Goal: Task Accomplishment & Management: Manage account settings

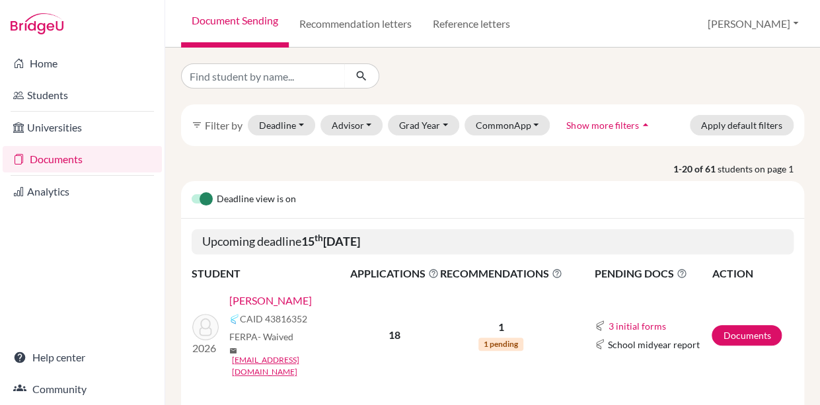
click at [46, 163] on link "Documents" at bounding box center [82, 159] width 159 height 26
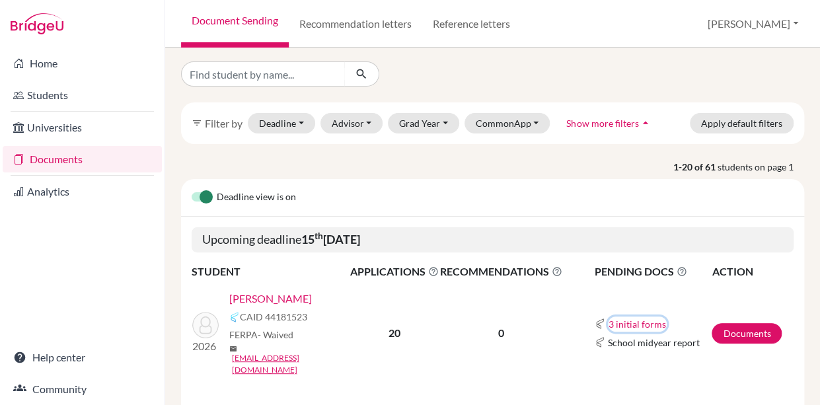
click at [641, 317] on button "3 initial forms" at bounding box center [637, 324] width 59 height 15
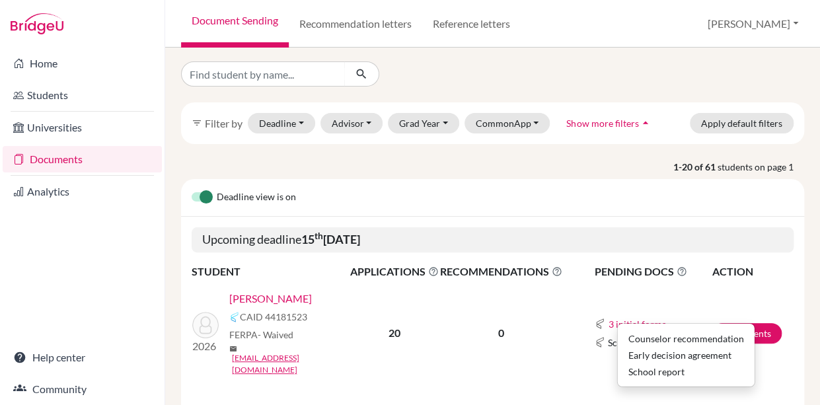
click at [618, 70] on div at bounding box center [492, 73] width 643 height 25
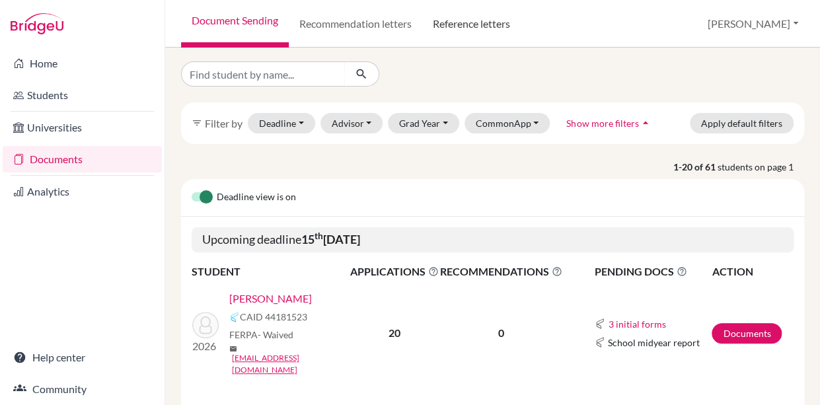
click at [461, 26] on link "Reference letters" at bounding box center [471, 24] width 98 height 48
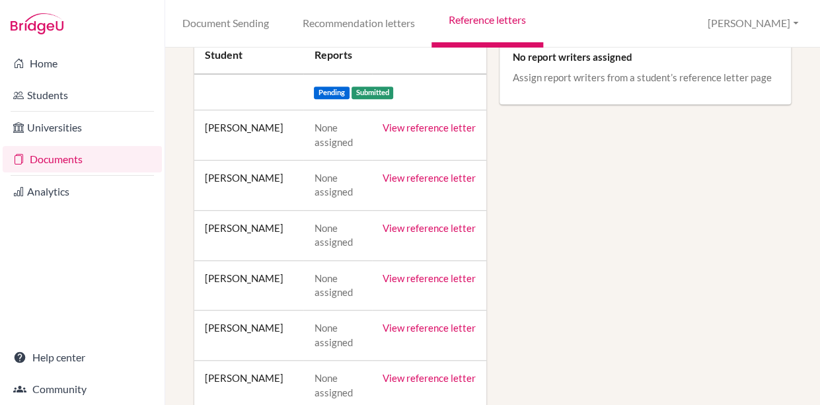
scroll to position [177, 0]
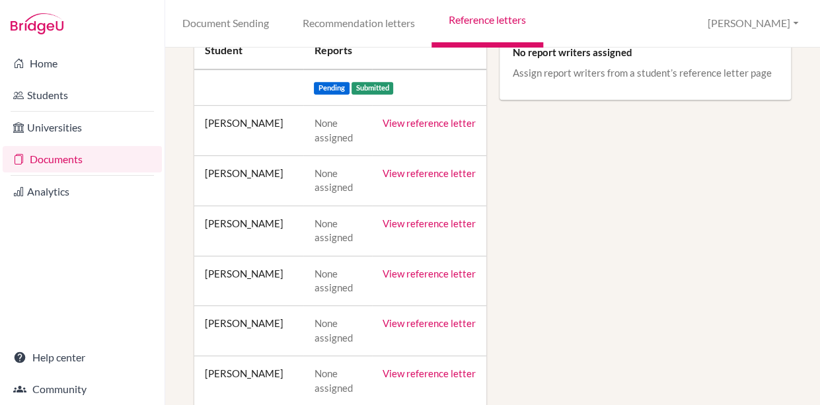
click at [422, 122] on link "View reference letter" at bounding box center [429, 123] width 93 height 12
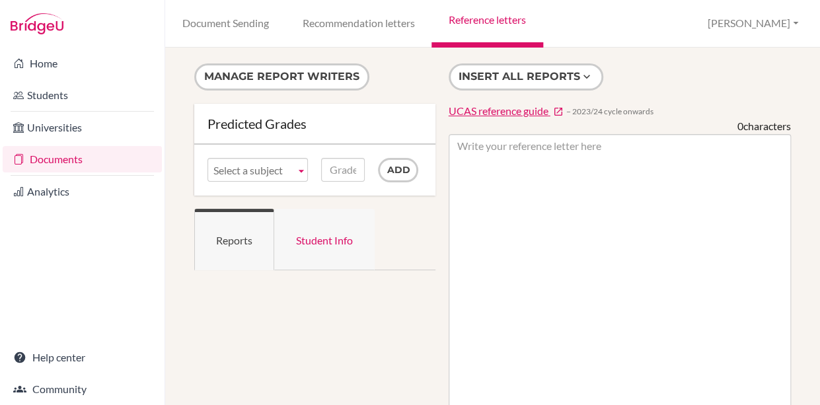
click at [323, 239] on link "Student Info" at bounding box center [324, 239] width 100 height 61
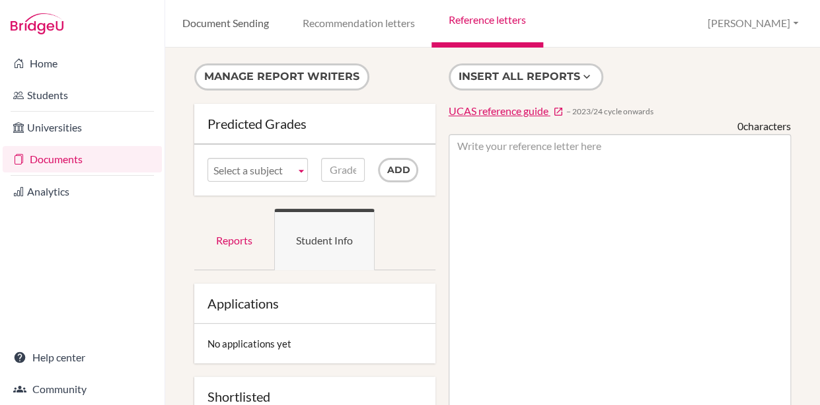
click at [236, 24] on link "Document Sending" at bounding box center [225, 24] width 120 height 48
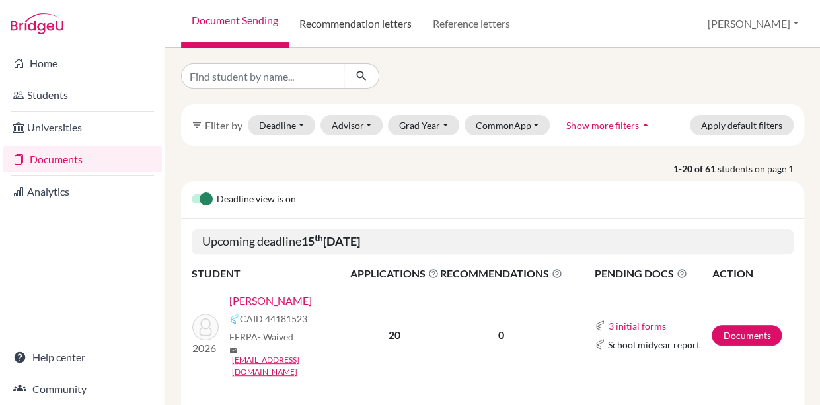
click at [326, 26] on link "Recommendation letters" at bounding box center [355, 24] width 133 height 48
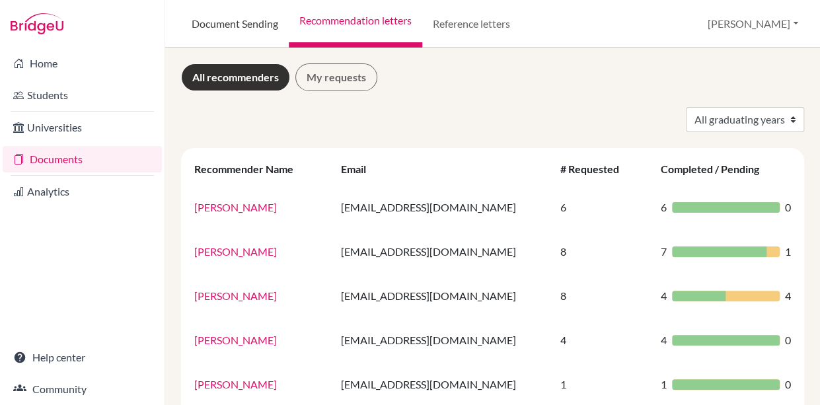
click at [230, 22] on link "Document Sending" at bounding box center [235, 24] width 108 height 48
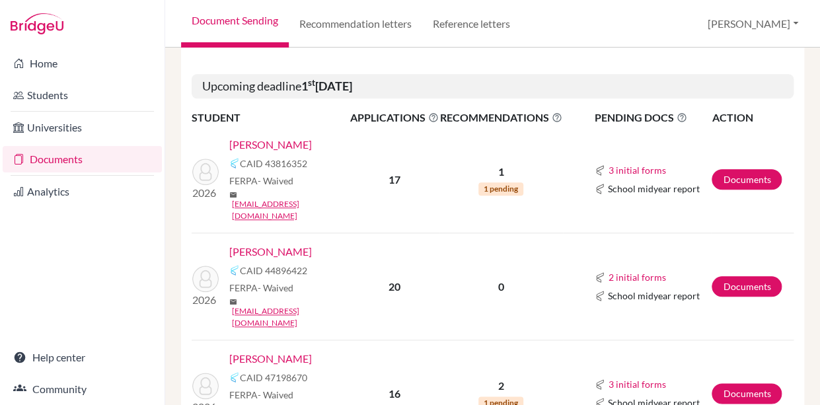
scroll to position [348, 0]
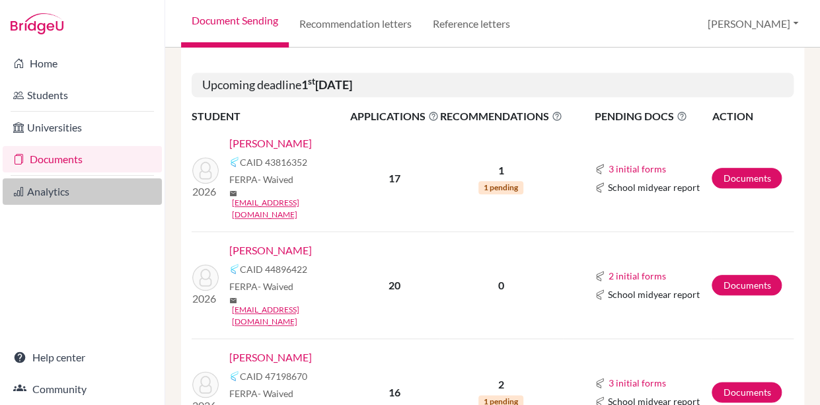
click at [43, 194] on link "Analytics" at bounding box center [82, 191] width 159 height 26
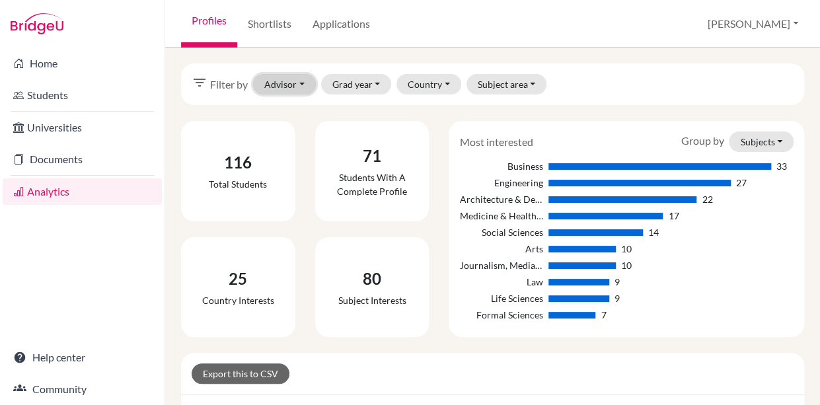
click at [300, 85] on button "Advisor" at bounding box center [284, 84] width 63 height 20
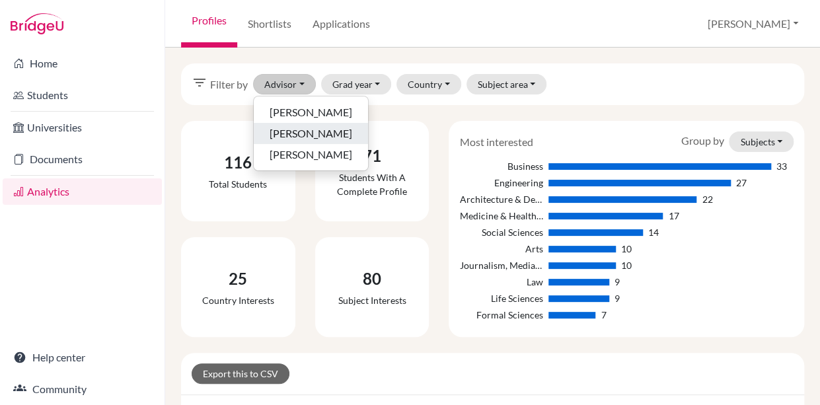
click at [299, 133] on span "Naro, Heather" at bounding box center [311, 134] width 83 height 16
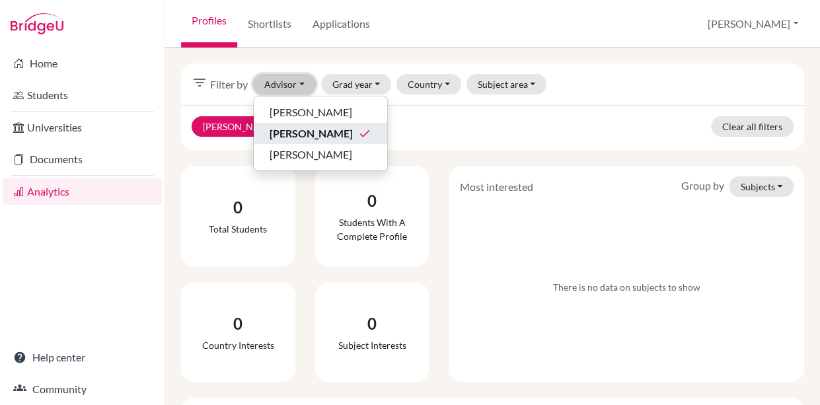
click at [295, 81] on button "Advisor" at bounding box center [284, 84] width 63 height 20
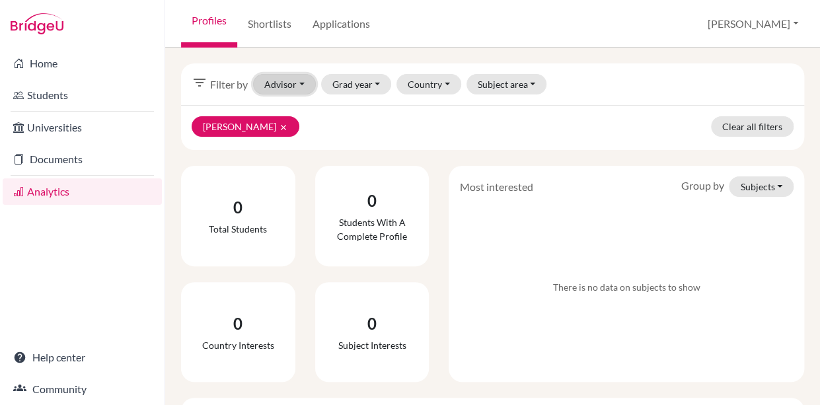
click at [295, 81] on button "Advisor" at bounding box center [284, 84] width 63 height 20
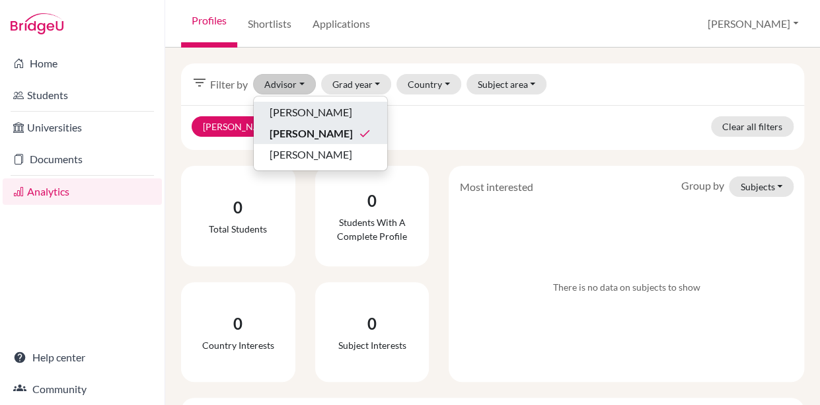
click at [290, 111] on span "Laterza, Massimo" at bounding box center [311, 112] width 83 height 16
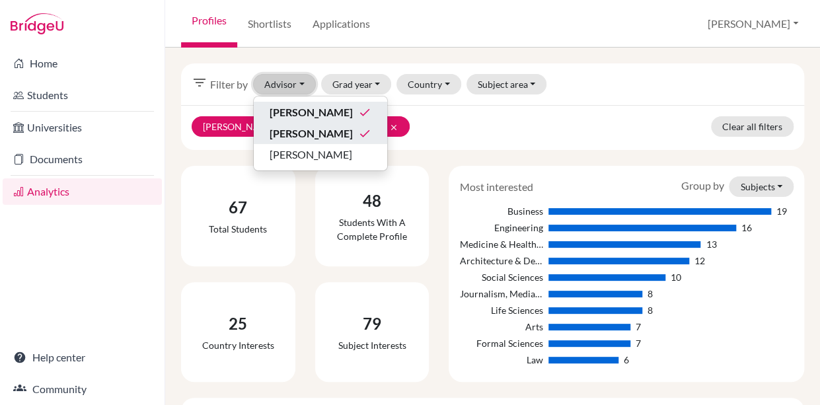
click at [287, 79] on button "Advisor" at bounding box center [284, 84] width 63 height 20
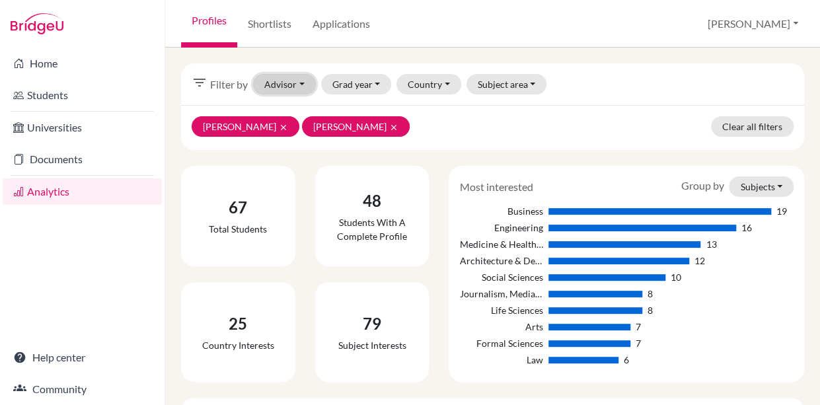
click at [284, 86] on button "Advisor" at bounding box center [284, 84] width 63 height 20
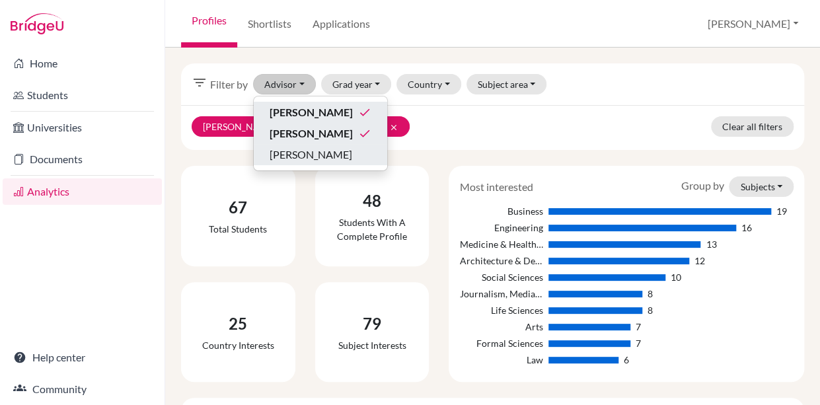
click at [283, 153] on span "Naro, Mitch" at bounding box center [311, 155] width 83 height 16
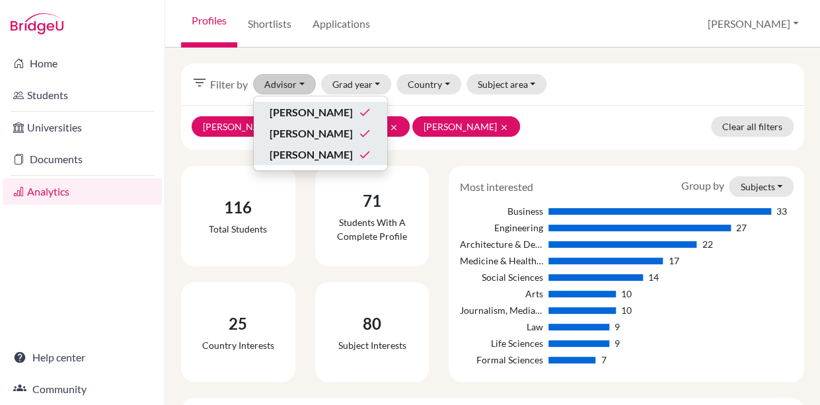
click at [282, 131] on span "Naro, Heather" at bounding box center [311, 134] width 83 height 16
click at [282, 109] on span "Laterza, Massimo" at bounding box center [311, 112] width 83 height 16
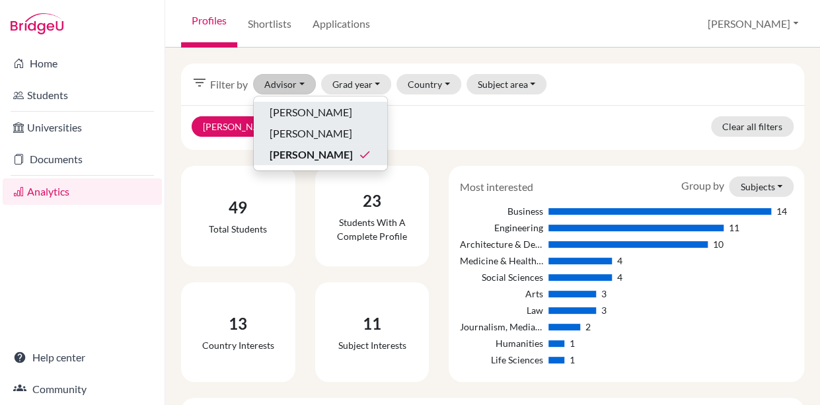
click at [288, 157] on span "Naro, Mitch" at bounding box center [311, 155] width 83 height 16
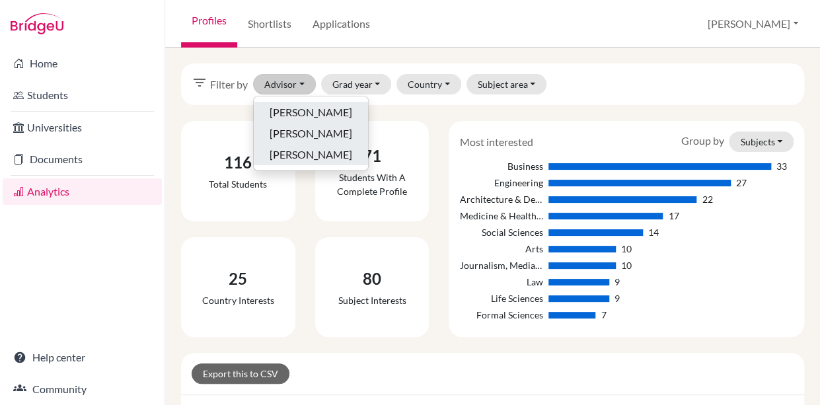
click at [285, 132] on span "Naro, Heather" at bounding box center [311, 134] width 83 height 16
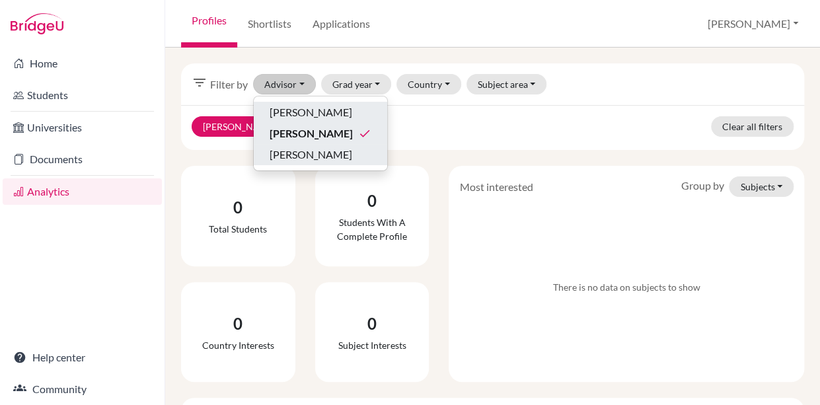
click at [283, 114] on span "Laterza, Massimo" at bounding box center [311, 112] width 83 height 16
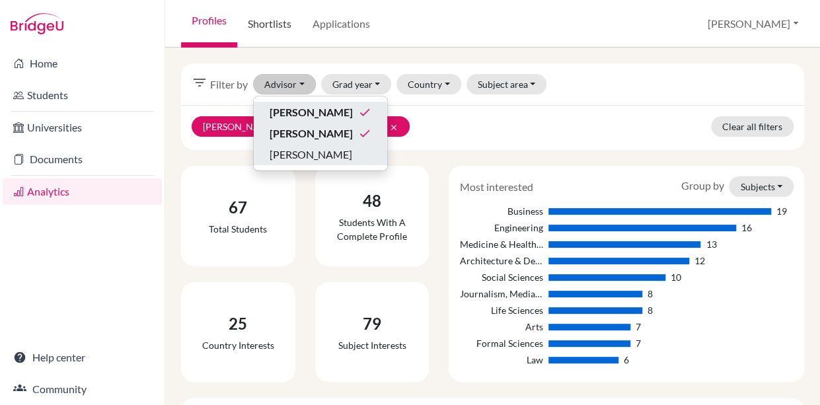
click at [274, 23] on link "Shortlists" at bounding box center [269, 24] width 65 height 48
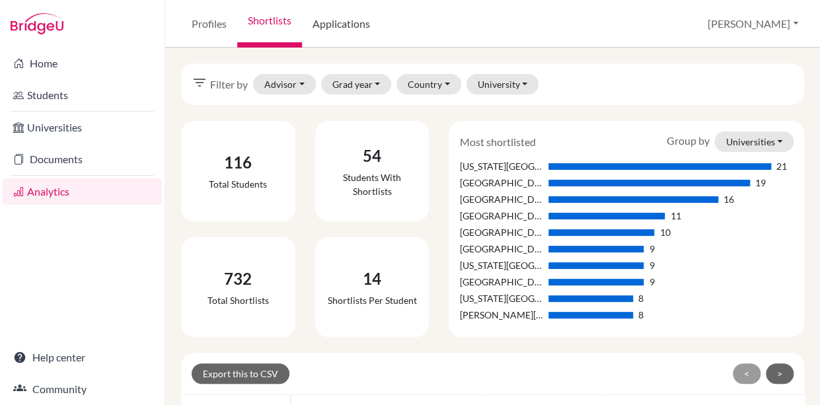
click at [342, 24] on link "Applications" at bounding box center [341, 24] width 79 height 48
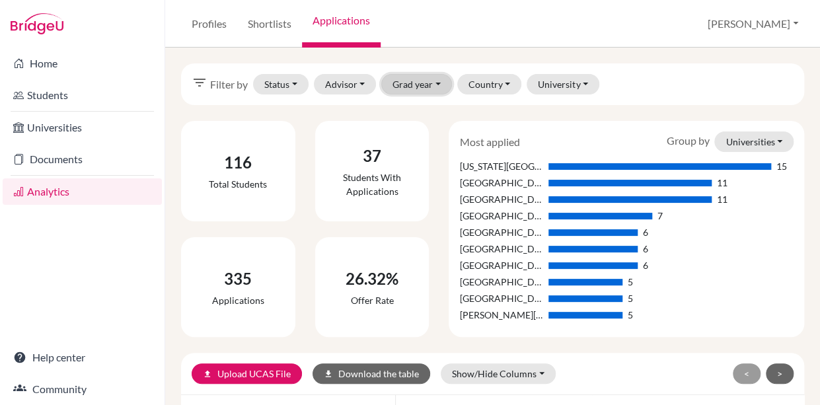
click at [420, 83] on button "Grad year" at bounding box center [416, 84] width 71 height 20
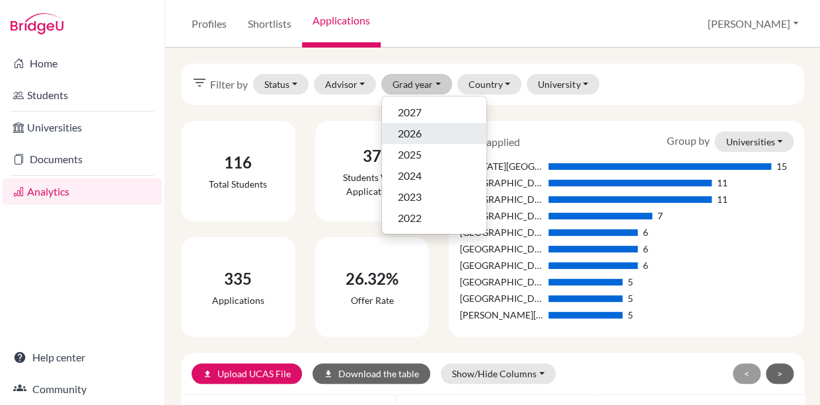
click at [413, 139] on span "2026" at bounding box center [410, 134] width 24 height 16
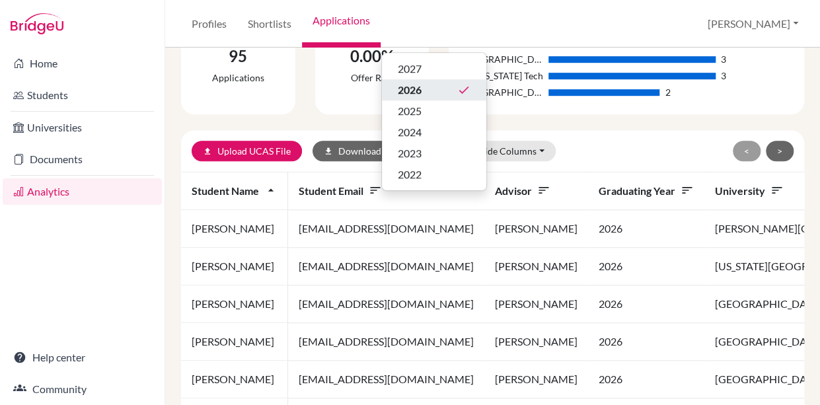
scroll to position [268, 0]
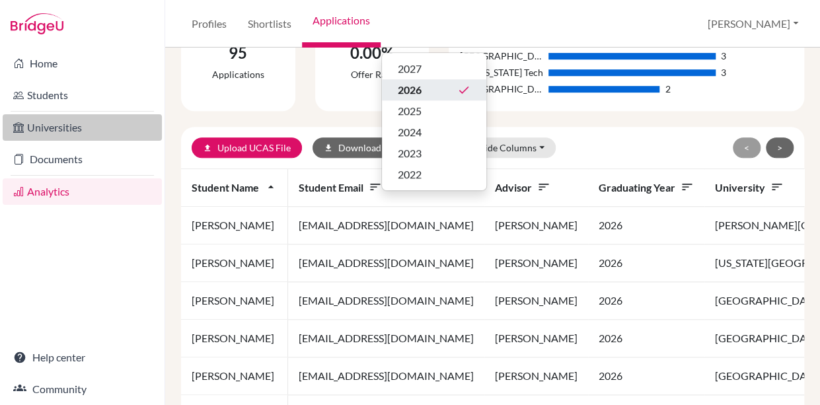
click at [133, 118] on link "Universities" at bounding box center [82, 127] width 159 height 26
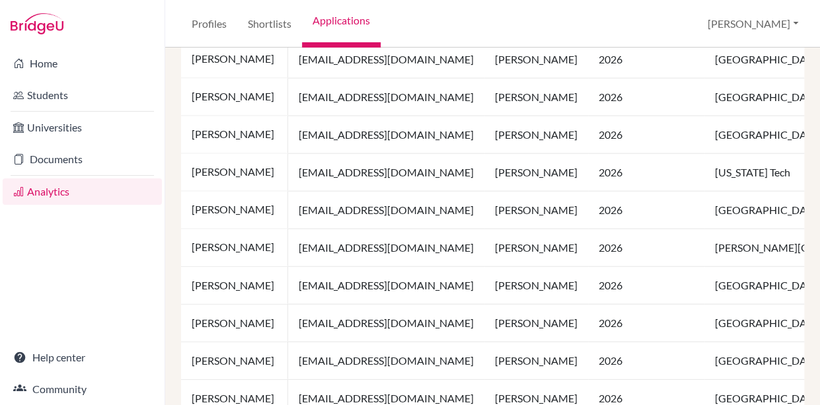
scroll to position [1079, 0]
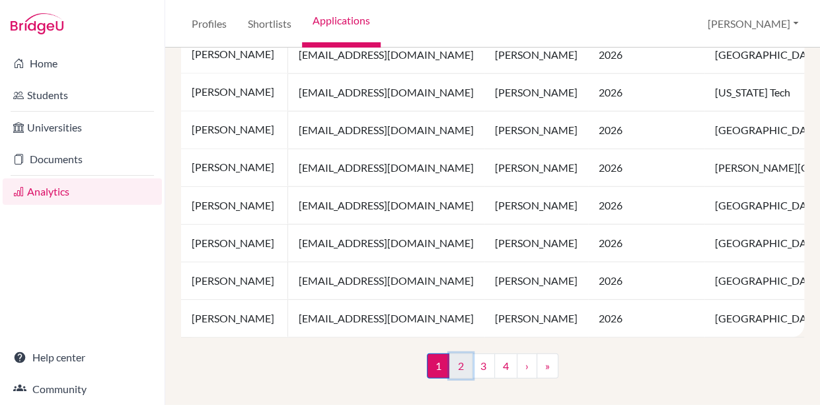
click at [462, 371] on link "2" at bounding box center [460, 366] width 23 height 25
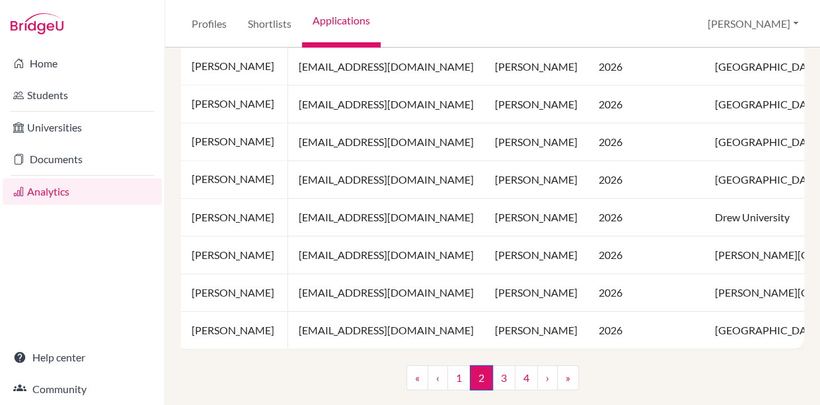
scroll to position [1079, 0]
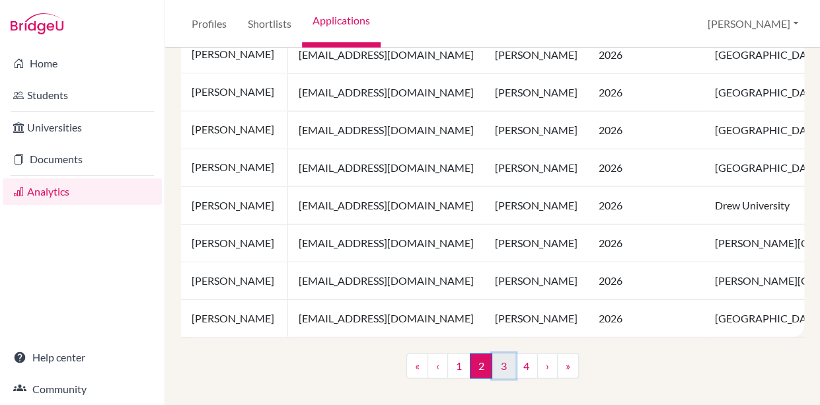
click at [508, 363] on link "3" at bounding box center [503, 366] width 23 height 25
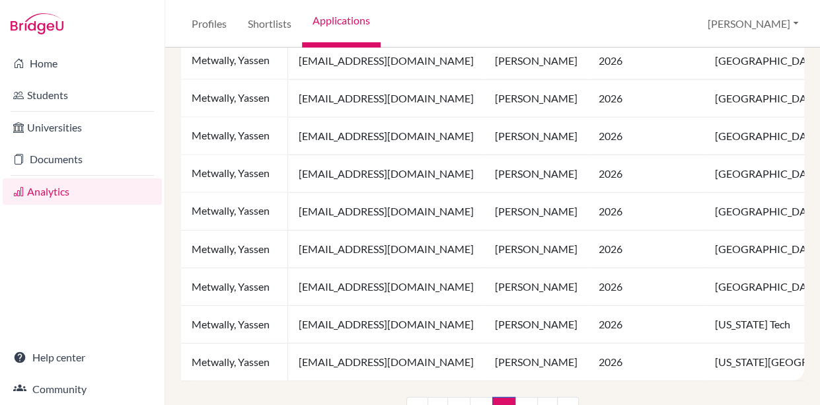
scroll to position [1079, 0]
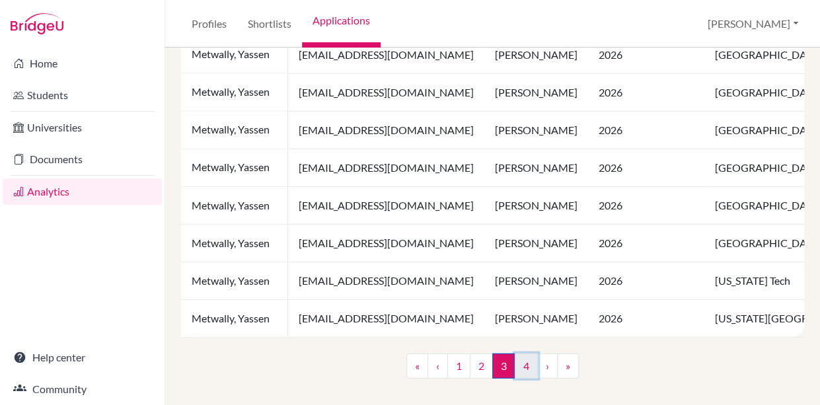
click at [525, 369] on link "4" at bounding box center [526, 366] width 23 height 25
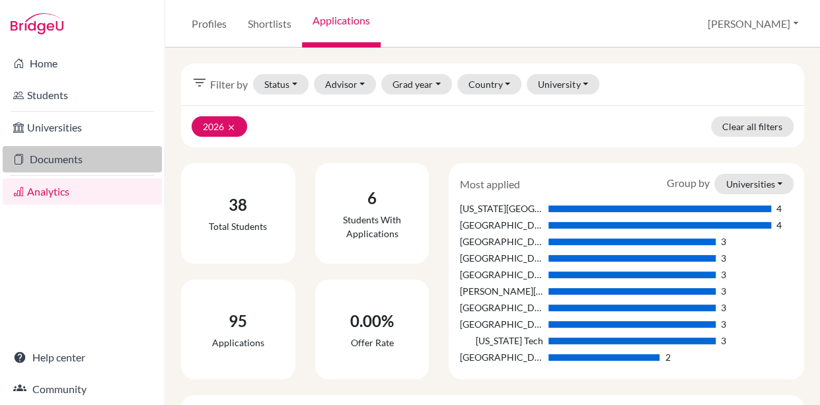
click at [53, 153] on link "Documents" at bounding box center [82, 159] width 159 height 26
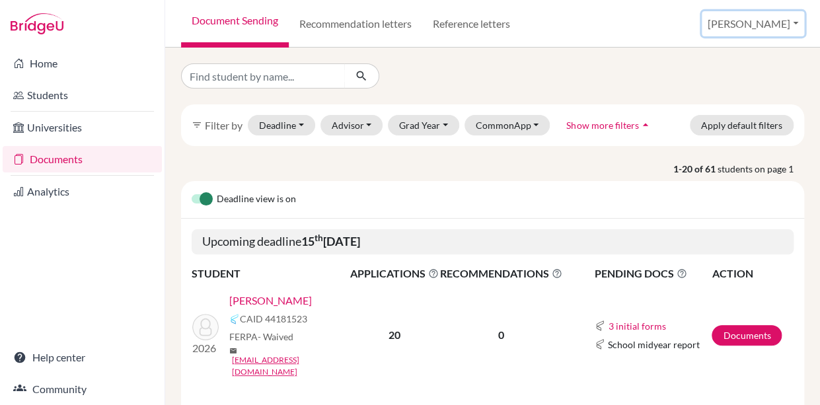
click at [750, 25] on button "[PERSON_NAME]" at bounding box center [753, 23] width 102 height 25
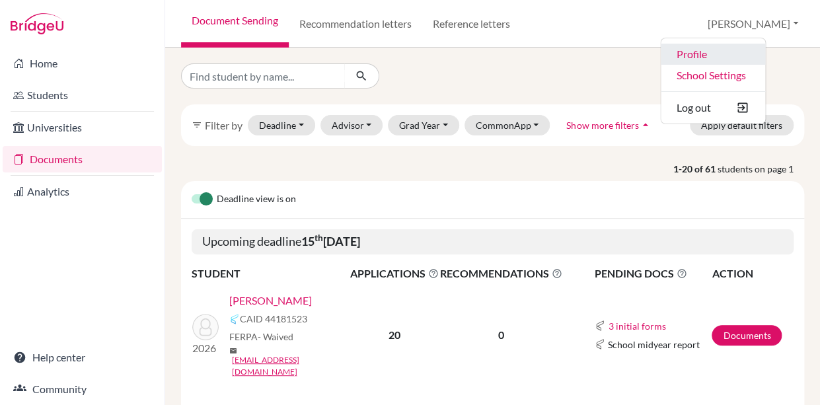
click at [727, 56] on link "Profile" at bounding box center [713, 54] width 104 height 21
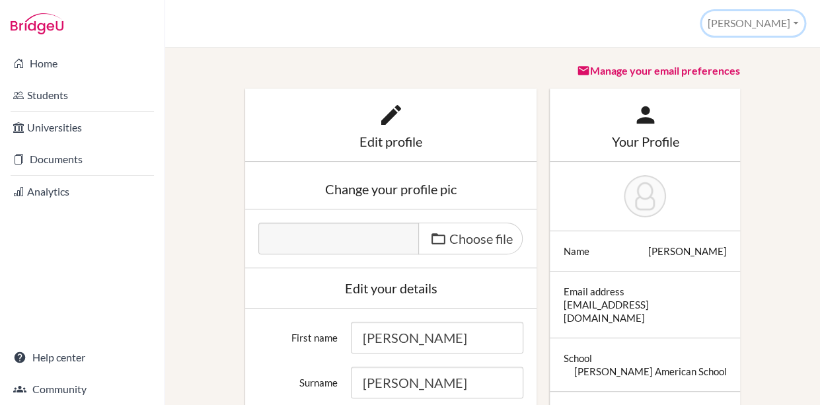
click at [769, 23] on button "[PERSON_NAME]" at bounding box center [753, 23] width 102 height 24
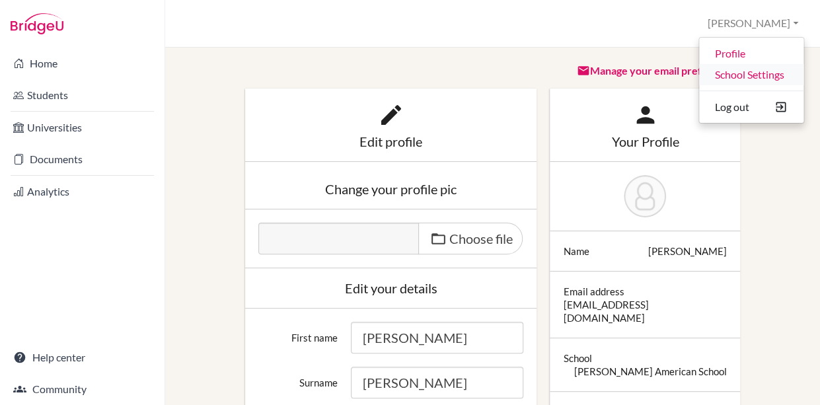
click at [755, 72] on link "School Settings" at bounding box center [751, 74] width 104 height 21
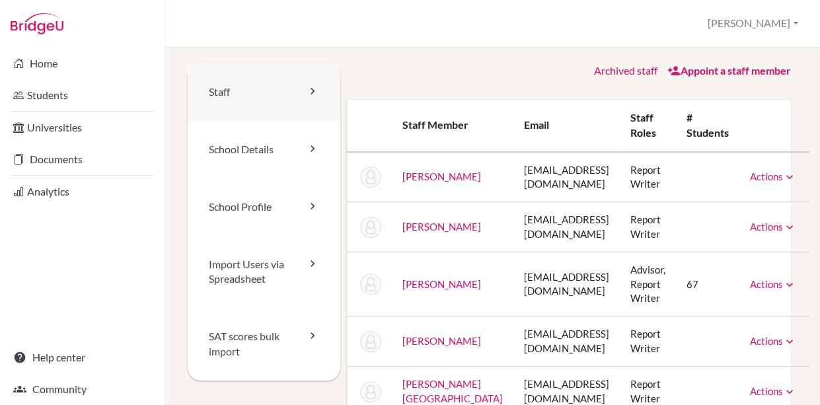
click at [267, 86] on link "Staff" at bounding box center [264, 91] width 153 height 57
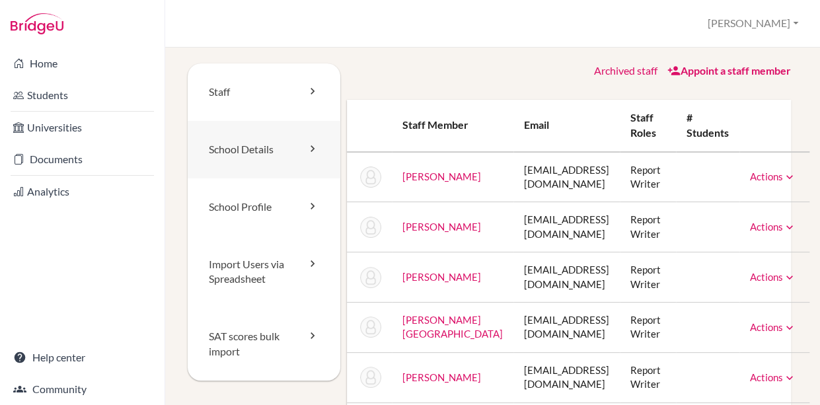
click at [252, 147] on link "School Details" at bounding box center [264, 149] width 153 height 57
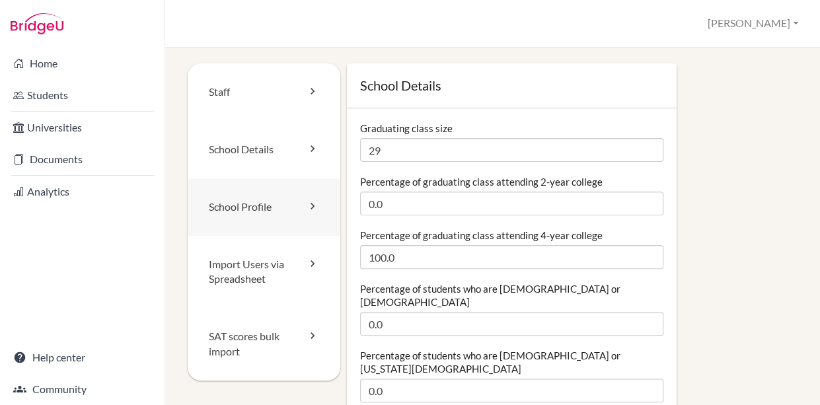
click at [246, 212] on link "School Profile" at bounding box center [264, 206] width 153 height 57
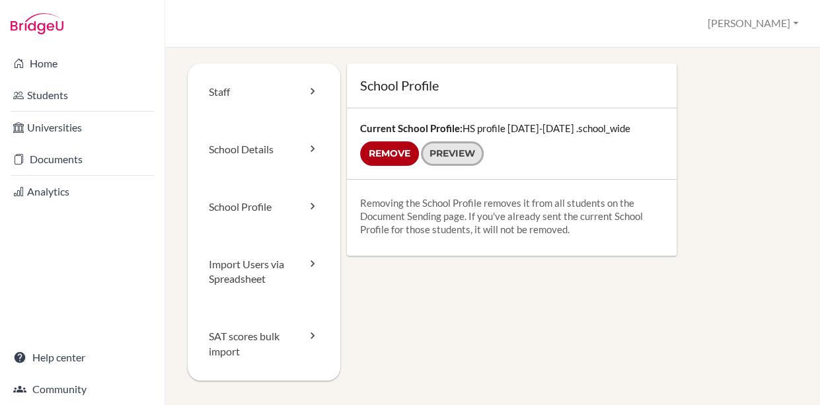
click at [451, 155] on link "Preview" at bounding box center [452, 153] width 63 height 24
click at [395, 153] on input "Remove" at bounding box center [389, 153] width 59 height 24
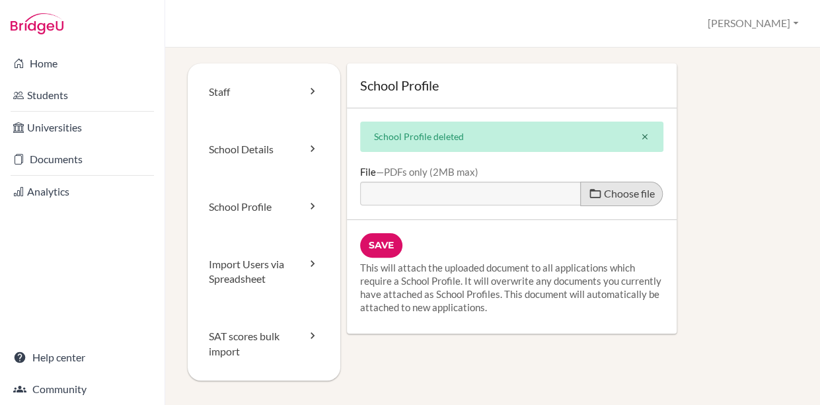
click at [614, 194] on span "Choose file" at bounding box center [629, 193] width 51 height 13
type input "C:\fakepath\HS profile [DATE]-[DATE] .pdf"
type input "HS profile [DATE]-[DATE] .pdf"
click at [383, 245] on input "Save" at bounding box center [381, 245] width 42 height 24
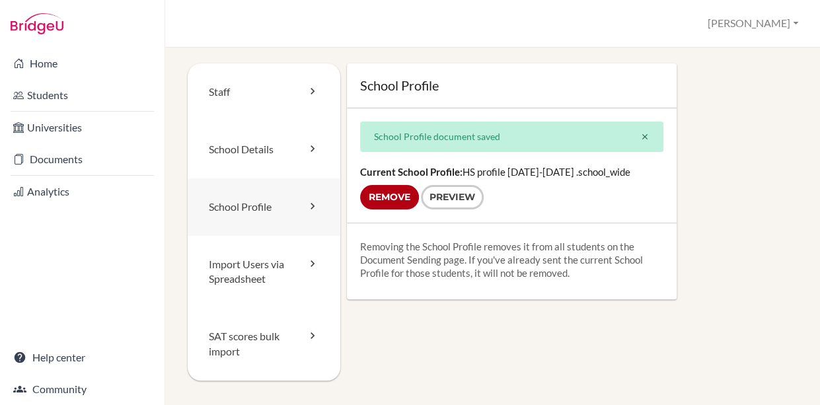
click at [237, 206] on link "School Profile" at bounding box center [264, 206] width 153 height 57
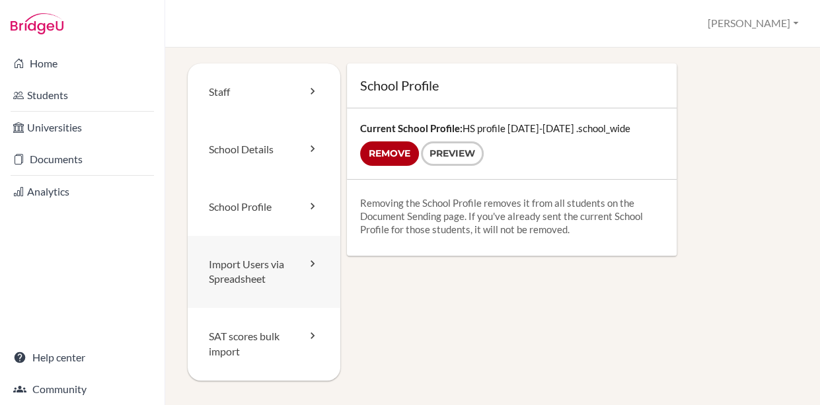
click at [236, 270] on link "Import Users via Spreadsheet" at bounding box center [264, 272] width 153 height 73
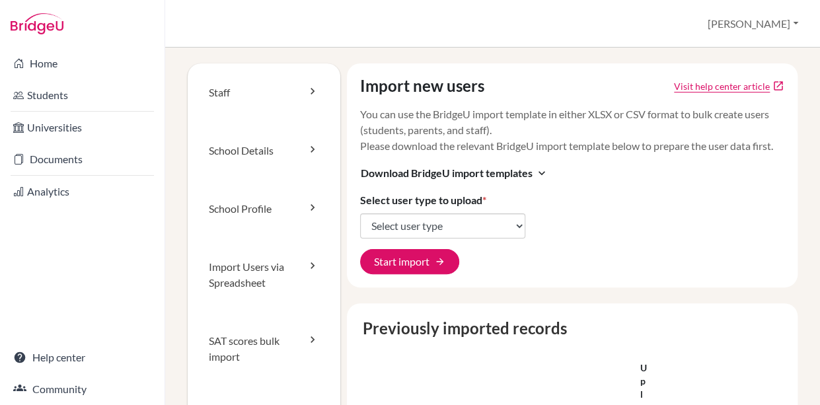
click at [283, 24] on div "Import users via spreadsheet Massimo Profile School Settings Log out Your brows…" at bounding box center [492, 24] width 655 height 48
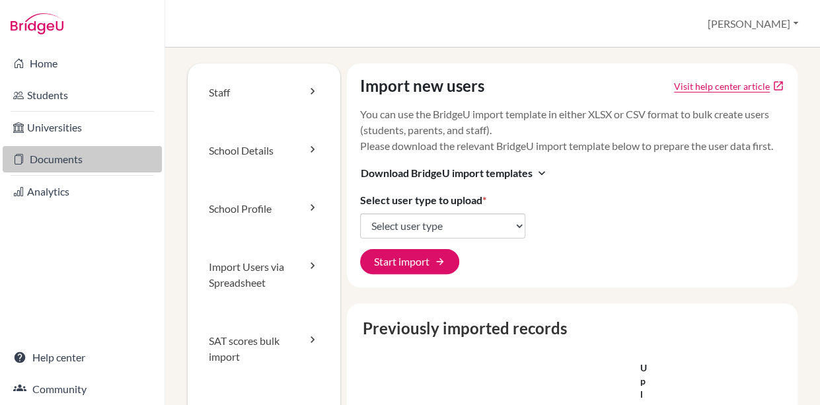
click at [57, 157] on link "Documents" at bounding box center [82, 159] width 159 height 26
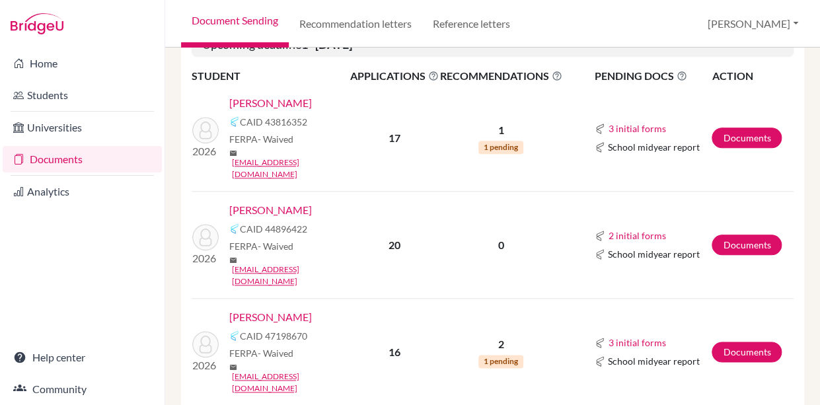
scroll to position [389, 0]
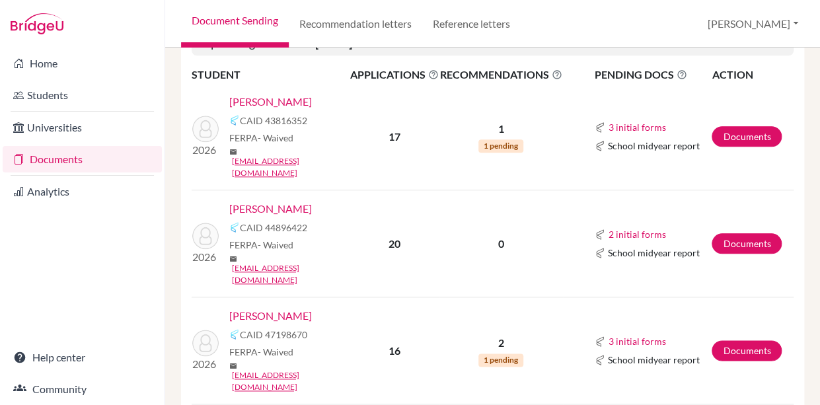
click at [268, 201] on link "[PERSON_NAME]" at bounding box center [270, 209] width 83 height 16
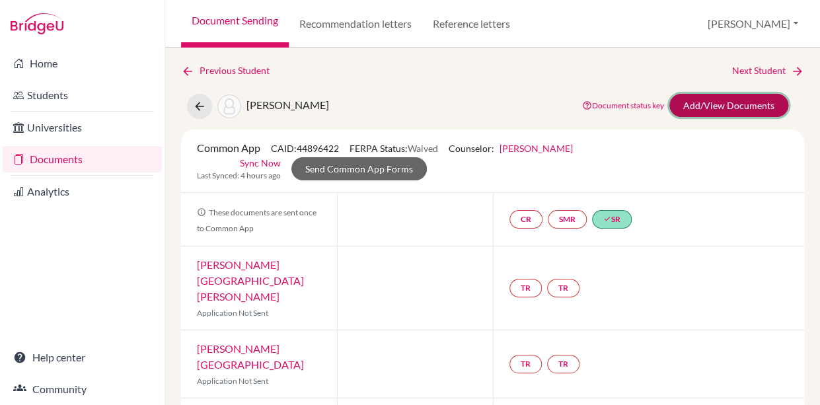
click at [729, 104] on link "Add/View Documents" at bounding box center [728, 105] width 119 height 23
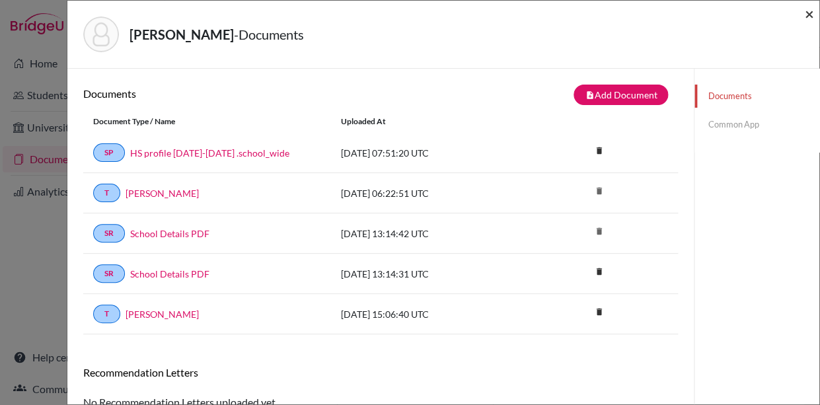
click at [808, 15] on span "×" at bounding box center [809, 13] width 9 height 19
